Goal: Check status: Check status

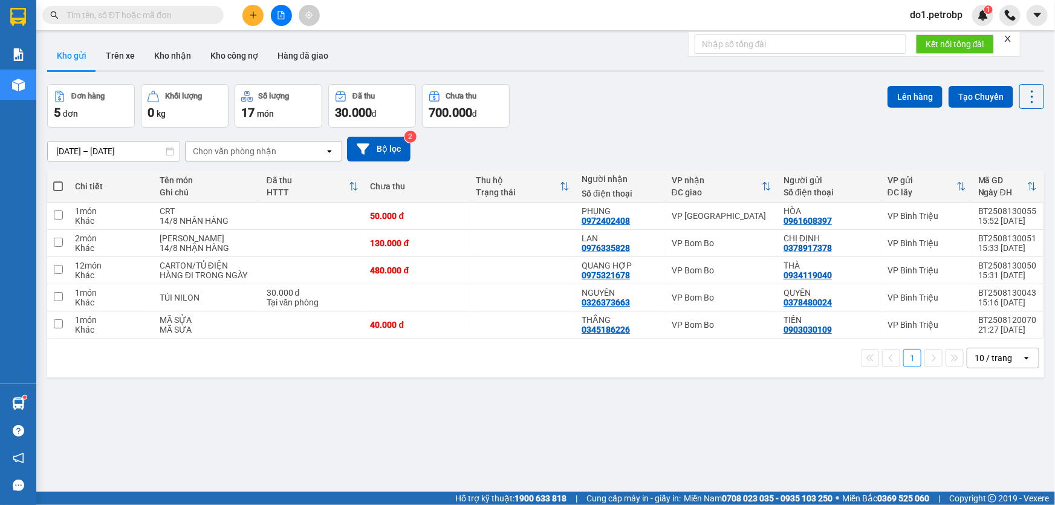
drag, startPoint x: 152, startPoint y: 60, endPoint x: 97, endPoint y: 76, distance: 57.8
click at [153, 60] on button "Kho nhận" at bounding box center [173, 55] width 56 height 29
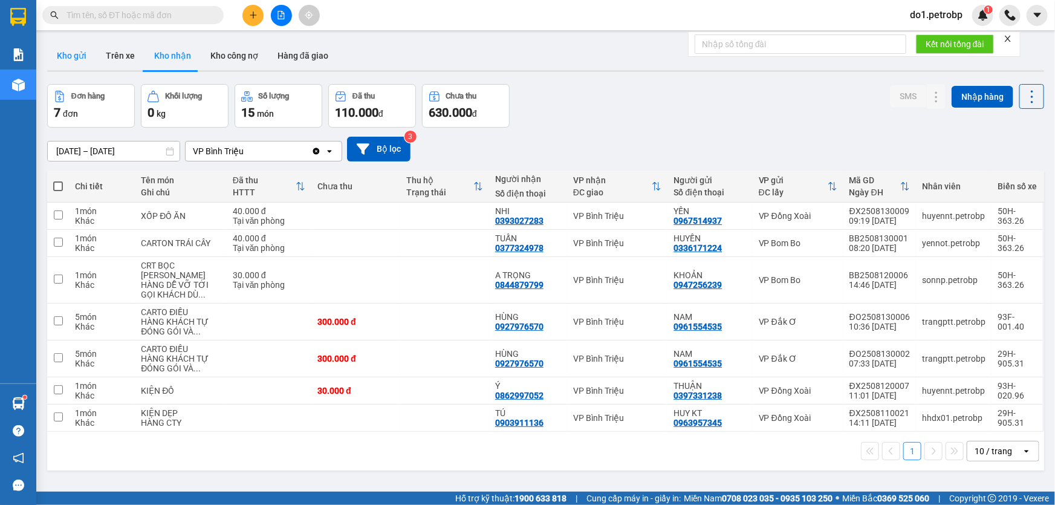
click at [71, 57] on button "Kho gửi" at bounding box center [71, 55] width 49 height 29
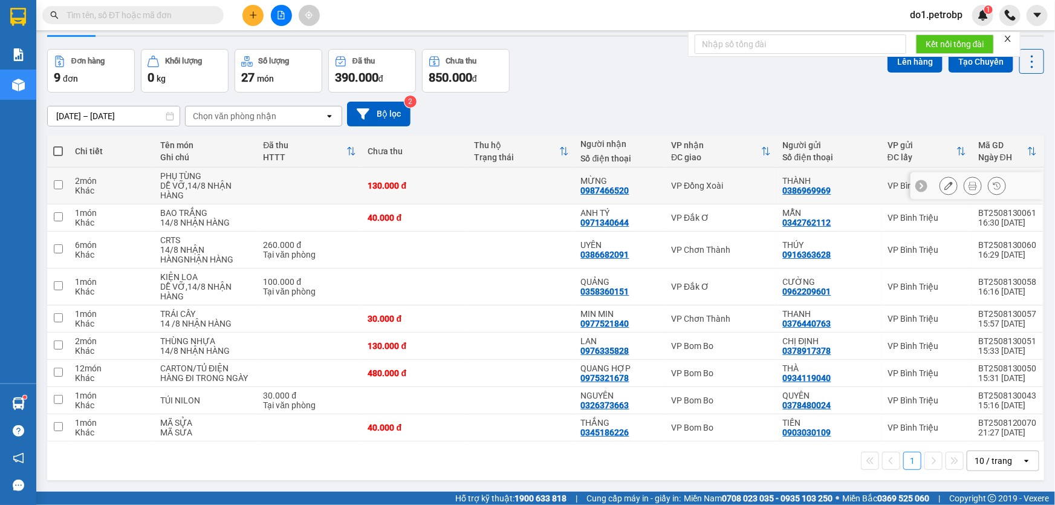
scroll to position [54, 0]
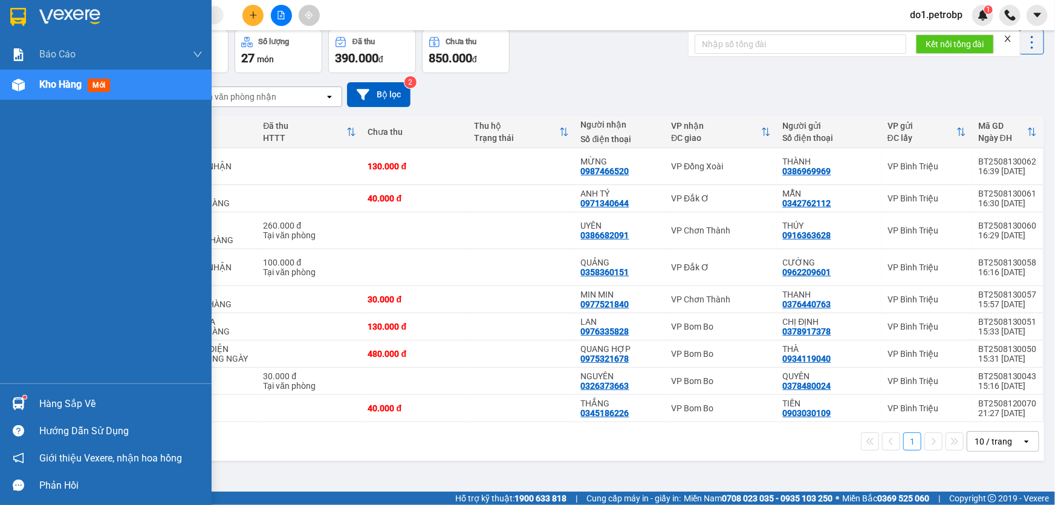
click at [37, 399] on div "Hàng sắp về" at bounding box center [106, 403] width 212 height 27
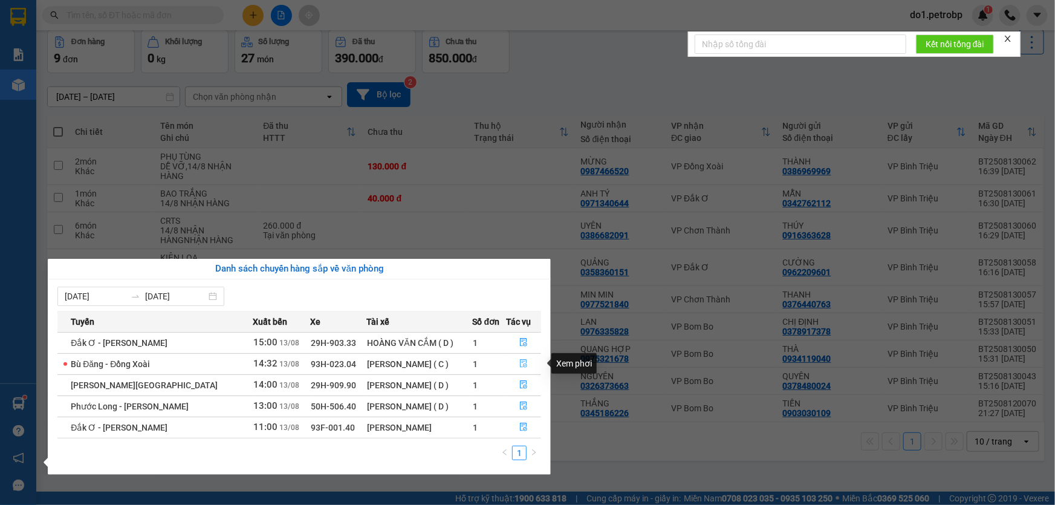
click at [524, 360] on icon "file-done" at bounding box center [523, 363] width 7 height 8
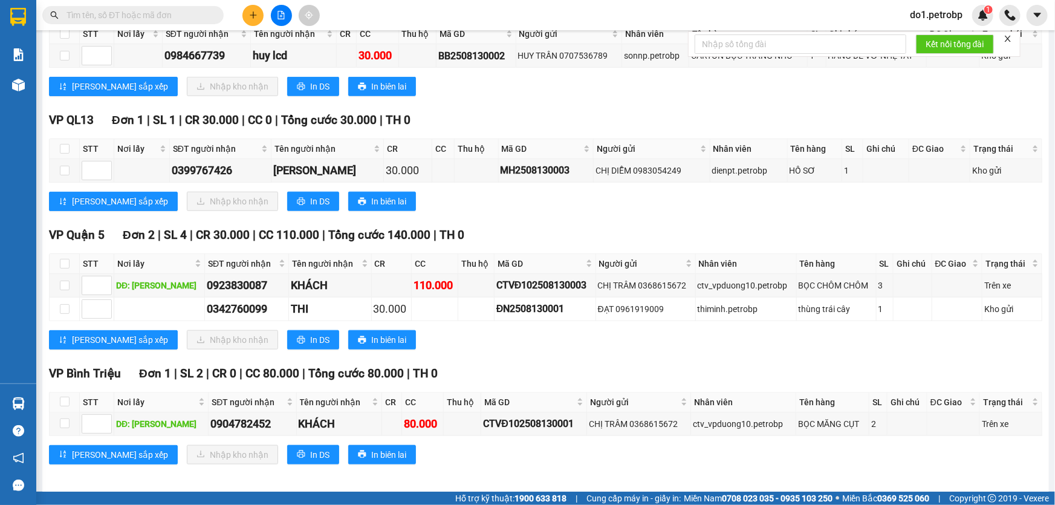
scroll to position [455, 0]
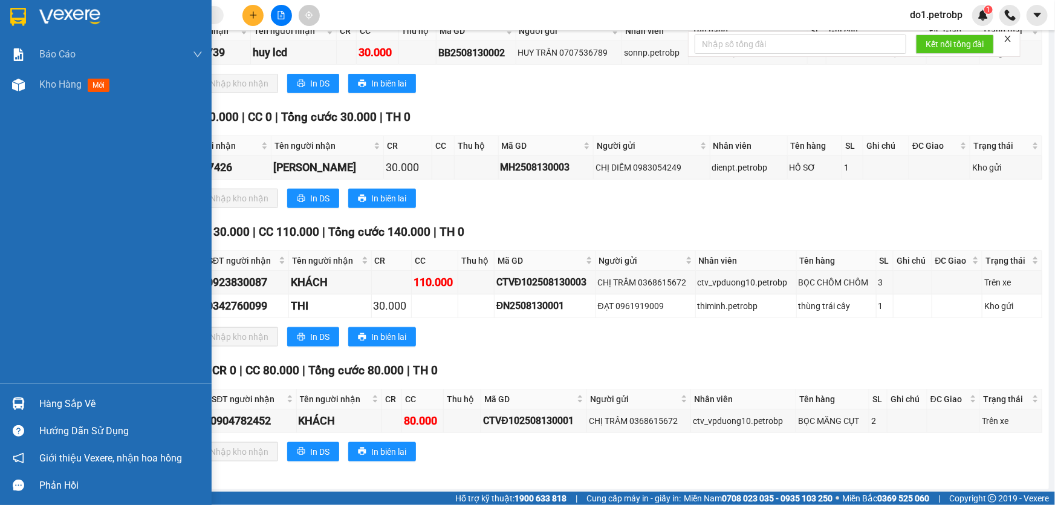
click at [32, 87] on div "Kho hàng mới" at bounding box center [106, 85] width 212 height 30
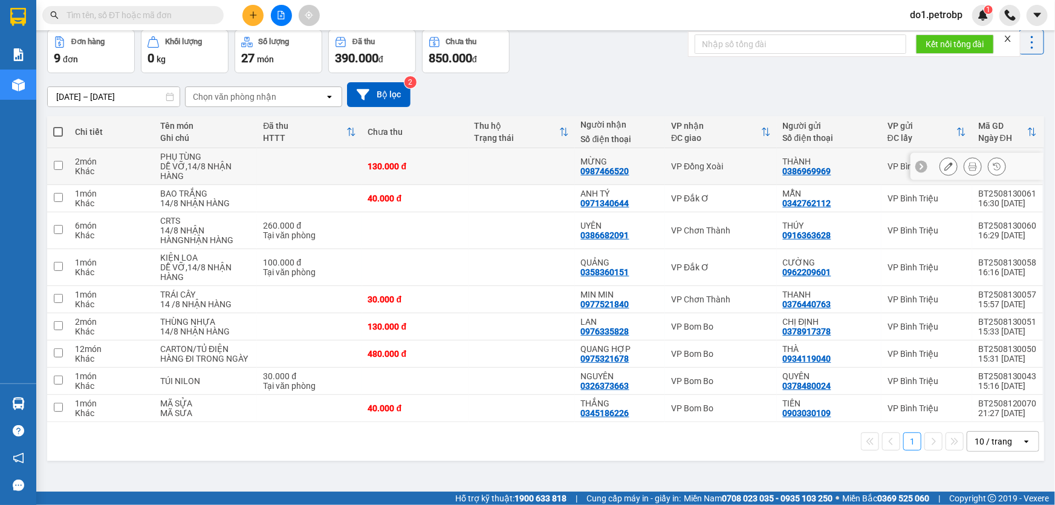
scroll to position [55, 0]
